Goal: Find specific page/section: Find specific page/section

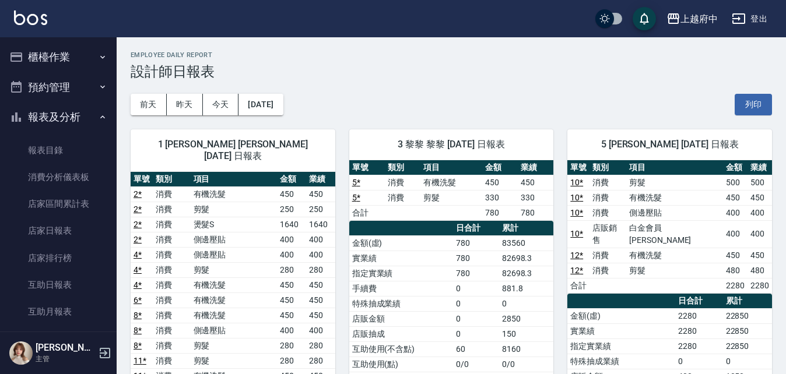
click at [68, 114] on button "報表及分析" at bounding box center [58, 117] width 107 height 30
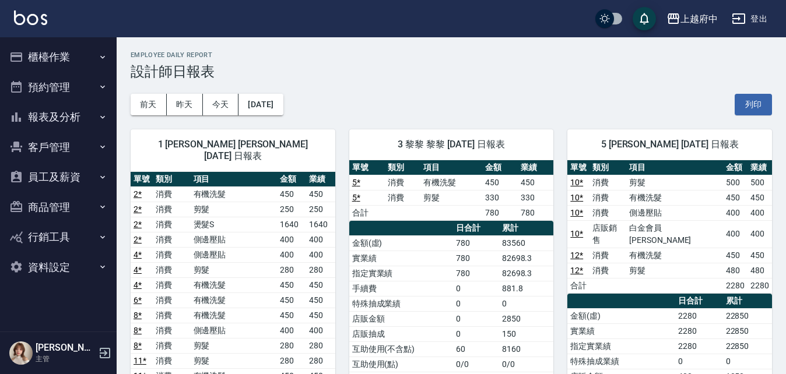
click at [87, 143] on button "客戶管理" at bounding box center [58, 147] width 107 height 30
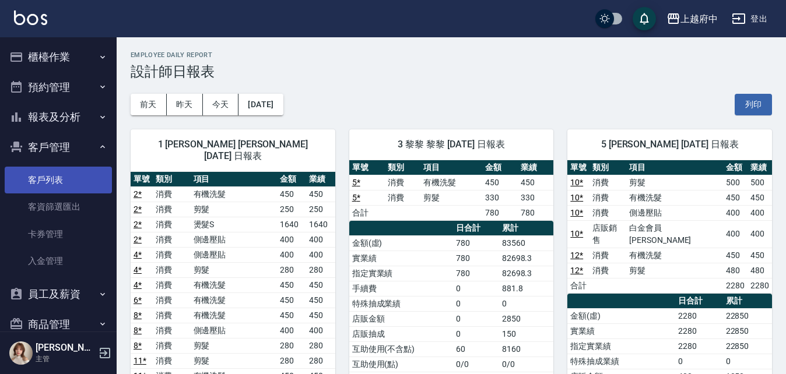
click at [78, 183] on link "客戶列表" at bounding box center [58, 180] width 107 height 27
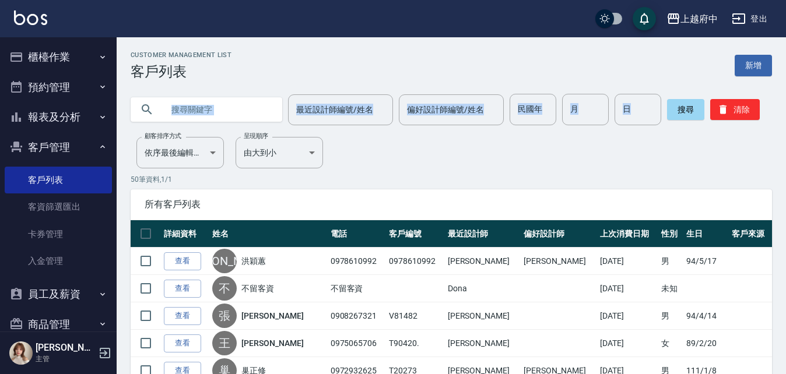
click at [201, 111] on input "text" at bounding box center [218, 109] width 110 height 31
click at [227, 108] on input "text" at bounding box center [218, 109] width 110 height 31
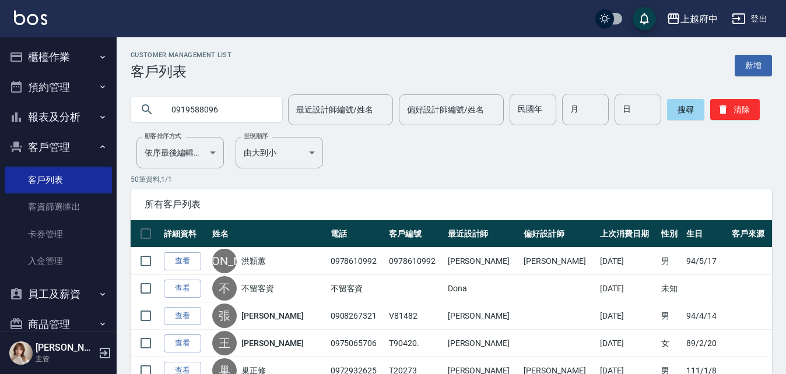
type input "0919588096"
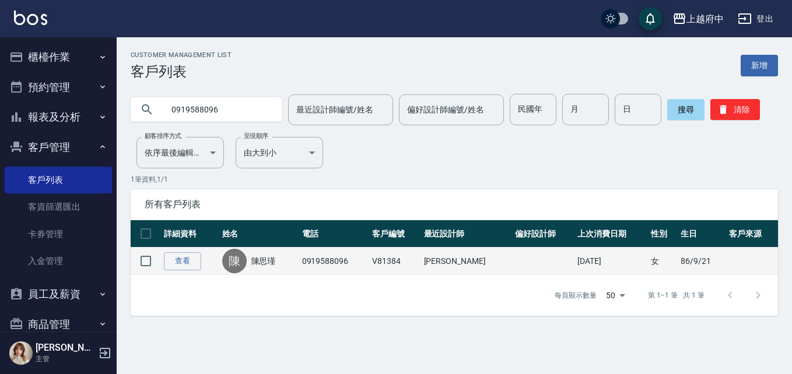
click at [191, 248] on td "查看" at bounding box center [190, 261] width 58 height 27
click at [187, 263] on link "查看" at bounding box center [182, 261] width 37 height 18
